Goal: Subscribe to service/newsletter

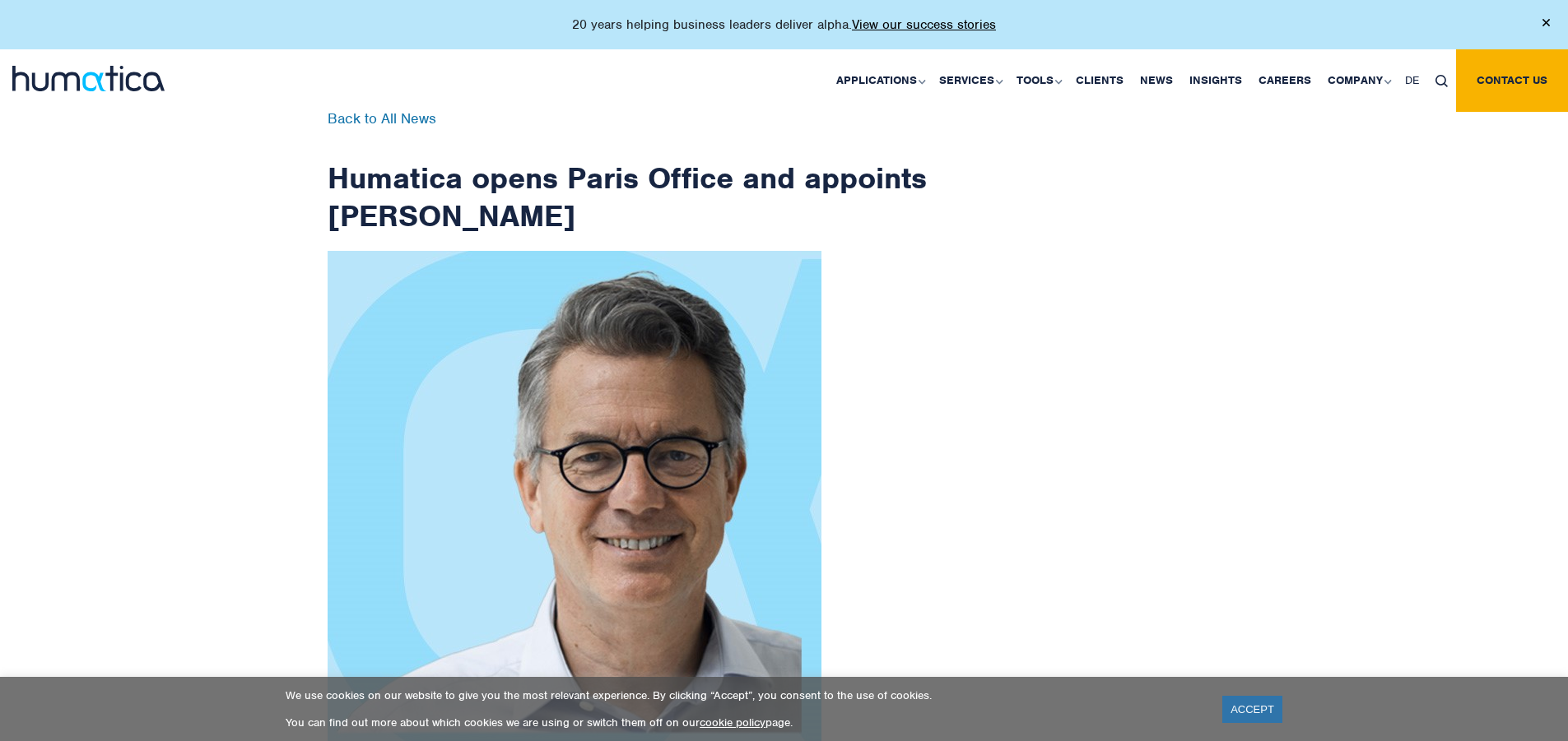
scroll to position [2623, 0]
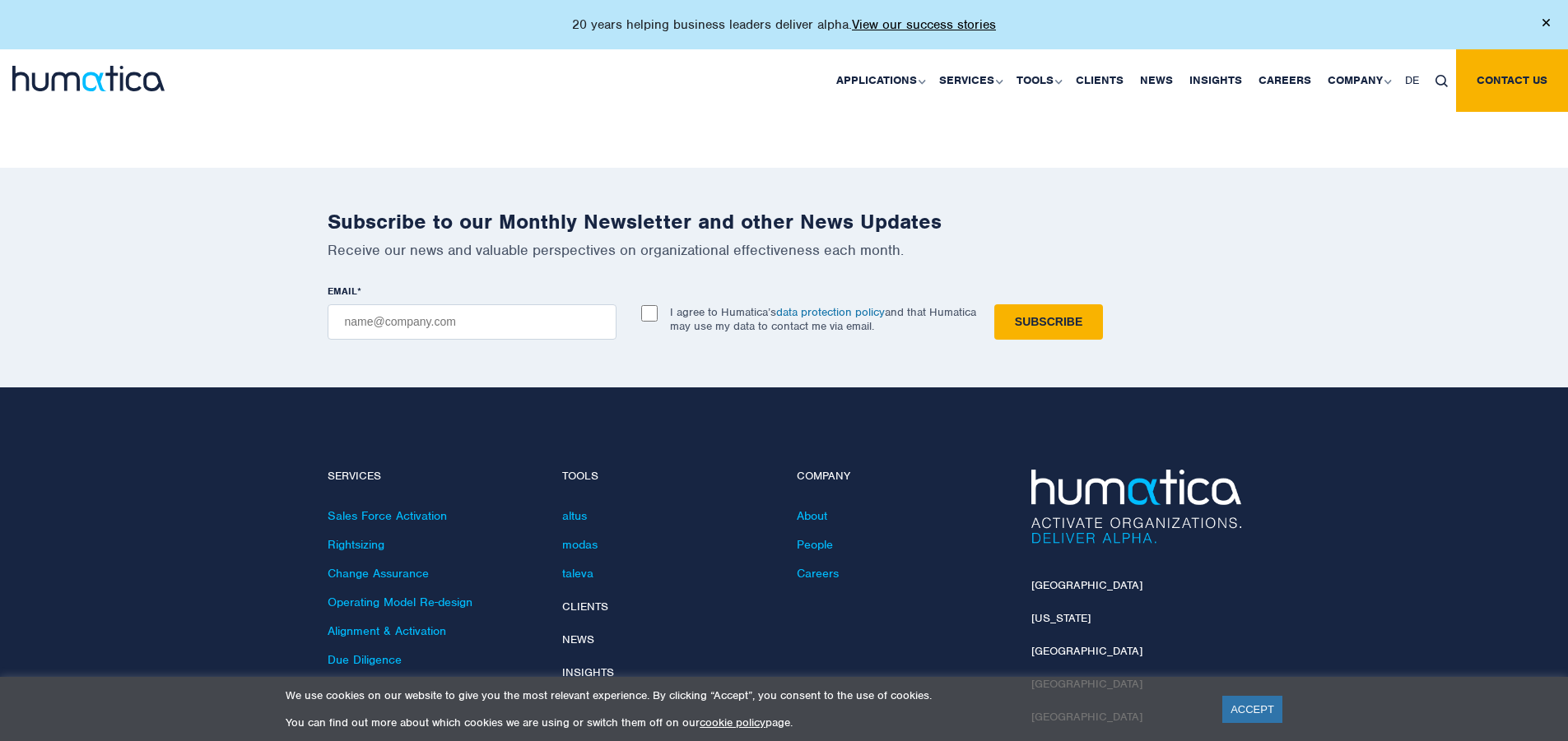
checkbox input "true"
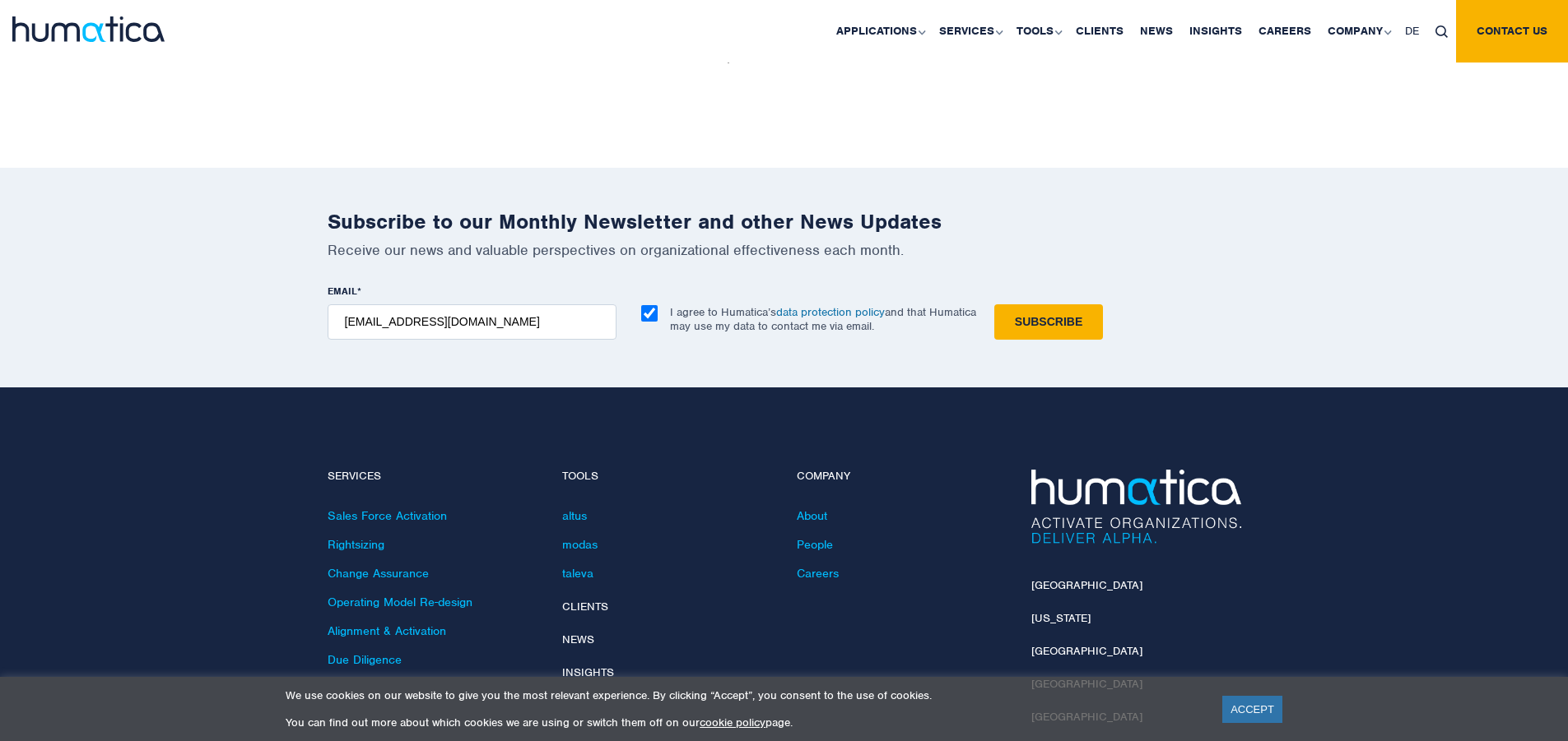
type input "[EMAIL_ADDRESS][DOMAIN_NAME]"
click at [994, 305] on input "Subscribe" at bounding box center [1048, 322] width 109 height 36
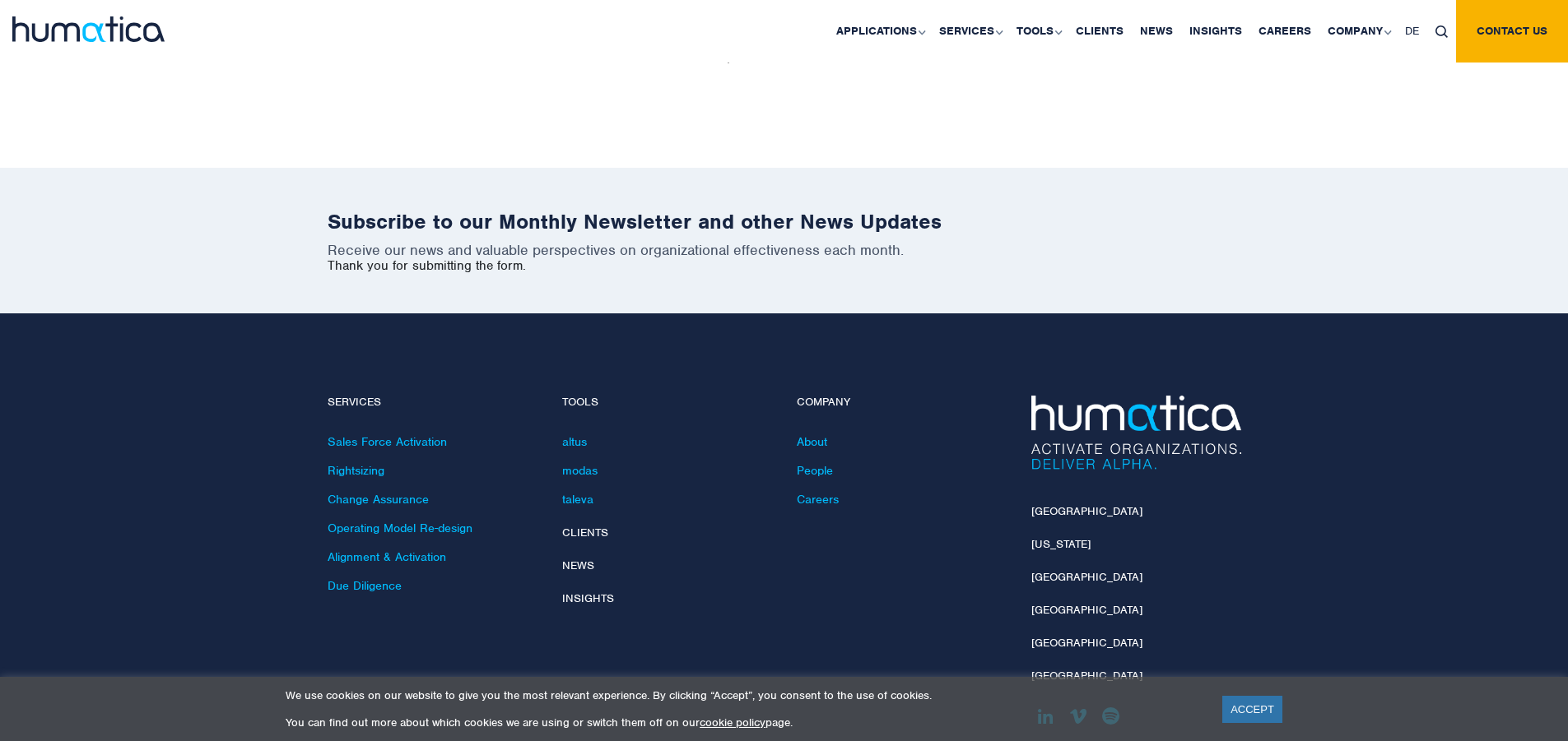
scroll to position [2549, 0]
